Goal: Navigation & Orientation: Find specific page/section

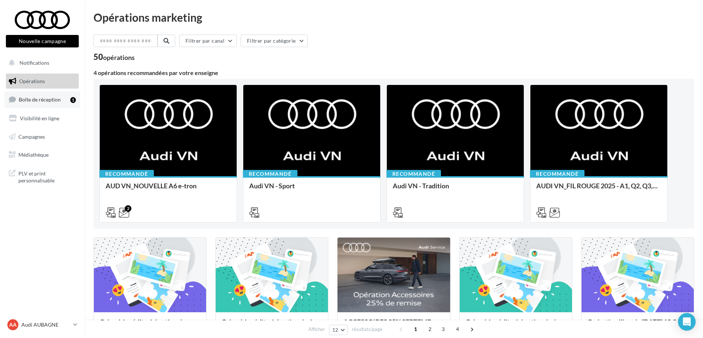
click at [32, 98] on span "Boîte de réception" at bounding box center [40, 99] width 42 height 6
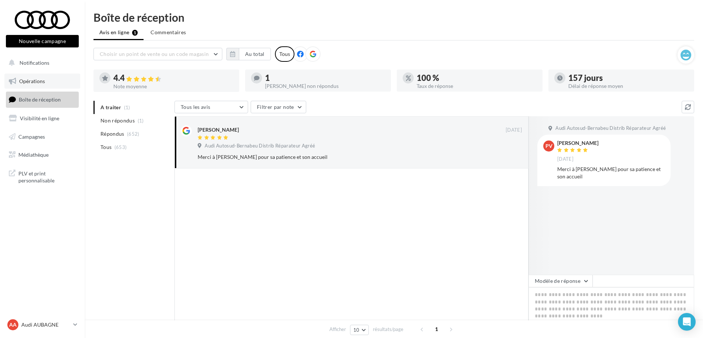
click at [40, 79] on span "Opérations" at bounding box center [32, 81] width 26 height 6
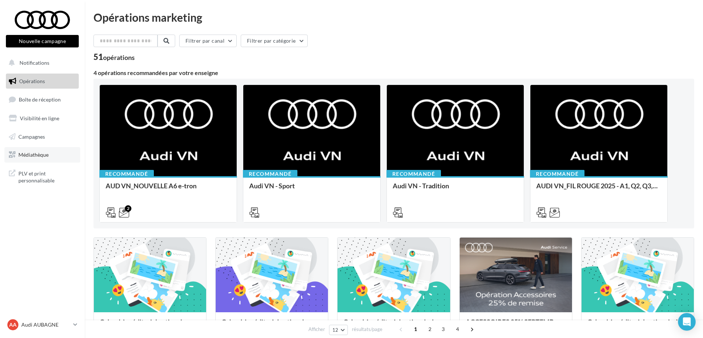
click at [46, 154] on span "Médiathèque" at bounding box center [33, 155] width 30 height 6
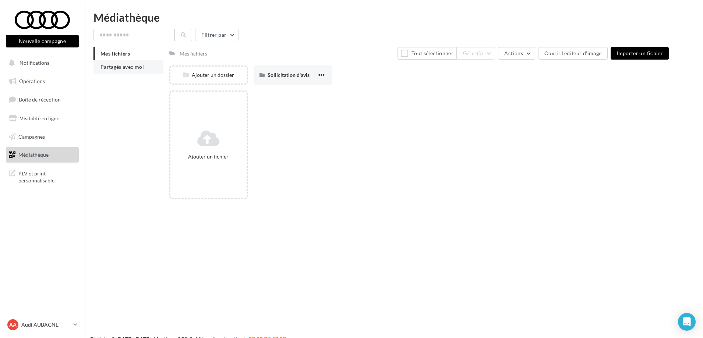
click at [125, 68] on span "Partagés avec moi" at bounding box center [122, 67] width 43 height 6
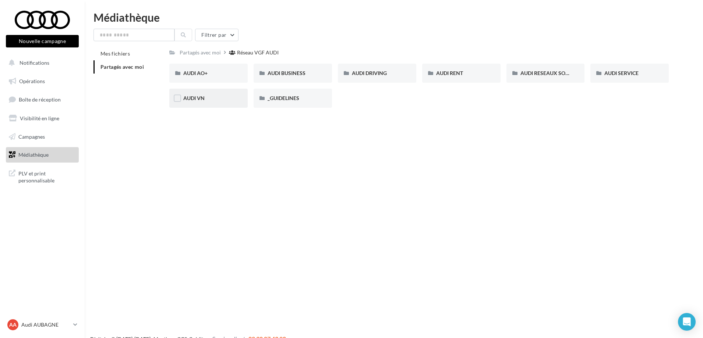
click at [210, 101] on div "AUDI VN" at bounding box center [208, 98] width 50 height 7
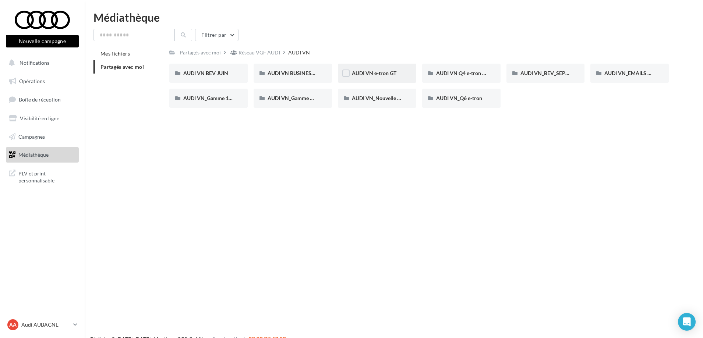
click at [400, 74] on div "AUDI VN e-tron GT" at bounding box center [377, 73] width 50 height 7
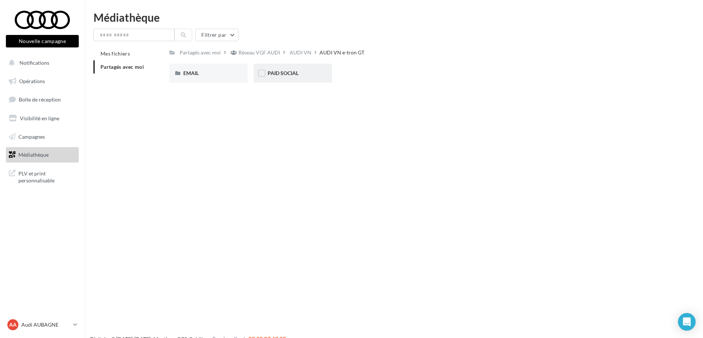
click at [309, 75] on div "PAID SOCIAL" at bounding box center [293, 73] width 50 height 7
click at [308, 54] on div "AUDI VN e-tron GT" at bounding box center [298, 52] width 45 height 7
click at [298, 54] on div "AUDI VN" at bounding box center [301, 52] width 22 height 7
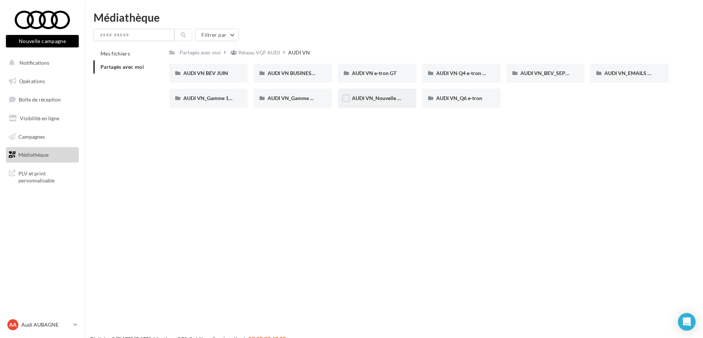
click at [377, 102] on div "AUDI VN_Nouvelle A6 e-tron" at bounding box center [377, 98] width 78 height 19
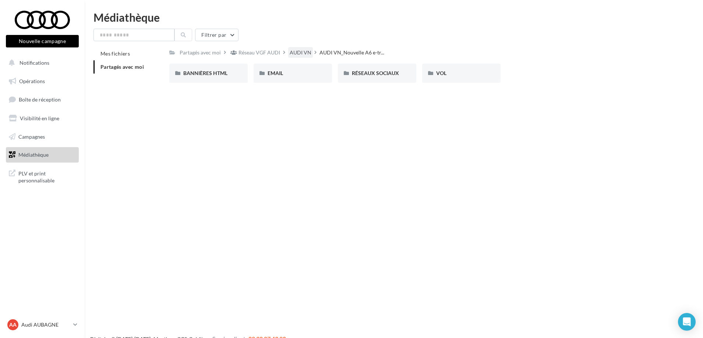
click at [307, 53] on div "AUDI VN" at bounding box center [301, 52] width 22 height 7
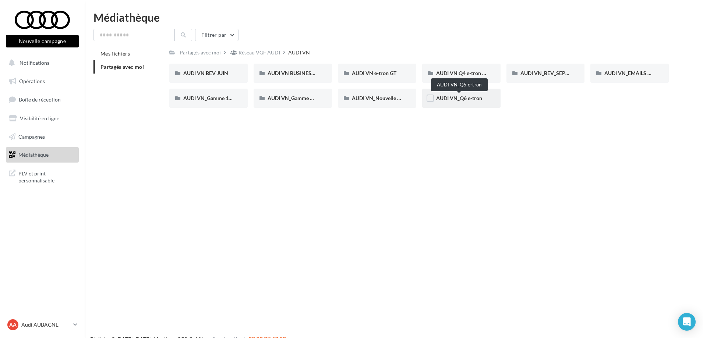
click at [459, 101] on span "AUDI VN_Q6 e-tron" at bounding box center [459, 98] width 46 height 6
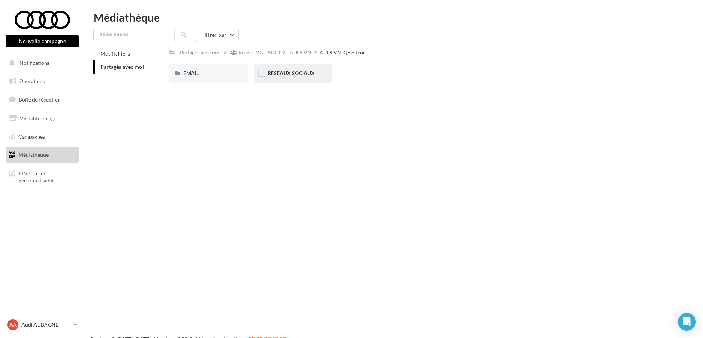
click at [277, 82] on div "RÉSEAUX SOCIAUX" at bounding box center [293, 73] width 78 height 19
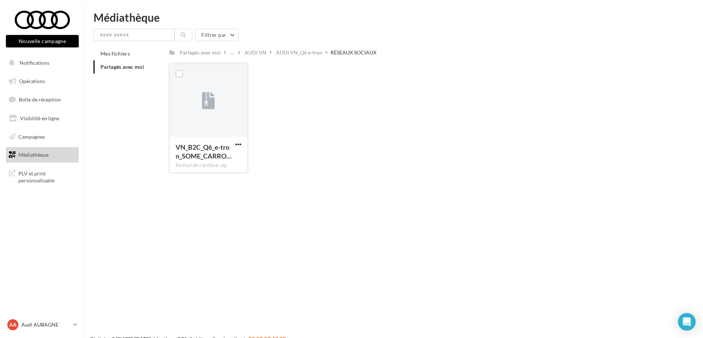
click at [207, 121] on div at bounding box center [209, 101] width 78 height 74
click at [297, 96] on div "VN_B2C_Q6_e-tron_SOME_CARRO… Format de l'archive: zip VN_B2C_Q6_e-tron_SOME_CAR…" at bounding box center [421, 121] width 505 height 115
click at [230, 231] on div "Nouvelle campagne Nouvelle campagne Notifications Opérations Boîte de réception…" at bounding box center [351, 181] width 703 height 338
